Goal: Transaction & Acquisition: Purchase product/service

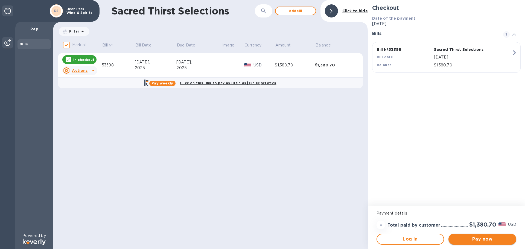
click at [484, 238] on span "Pay now" at bounding box center [482, 239] width 59 height 7
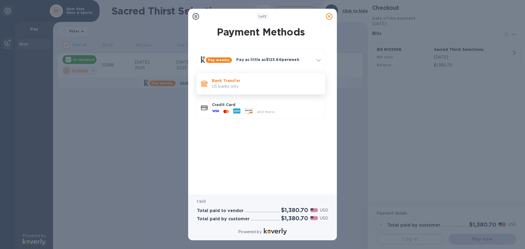
click at [264, 83] on p "Bank Transfer" at bounding box center [266, 80] width 109 height 5
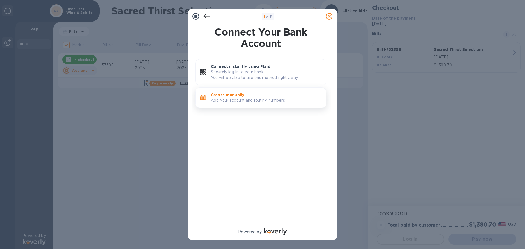
click at [268, 103] on p "Add your account and routing numbers." at bounding box center [266, 101] width 111 height 6
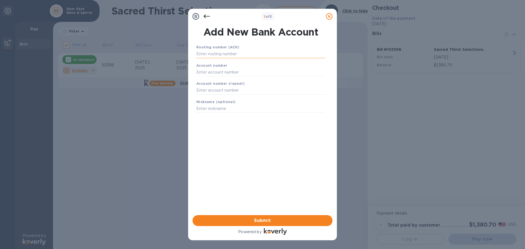
click at [238, 55] on input "text" at bounding box center [260, 54] width 129 height 8
type input "5"
type input "121143736"
type input "53001293"
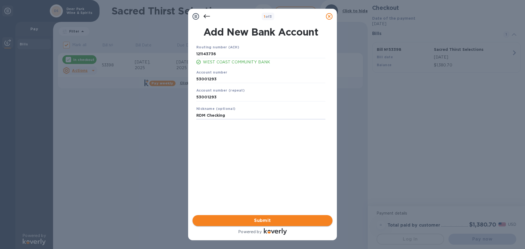
type input "RDM Checking"
click at [276, 221] on span "Submit" at bounding box center [262, 221] width 131 height 7
